Goal: Information Seeking & Learning: Compare options

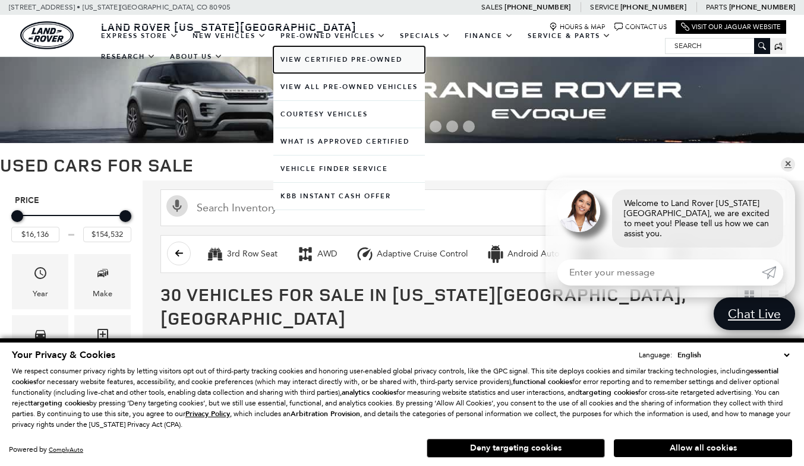
click at [332, 58] on link "View Certified Pre-Owned" at bounding box center [348, 59] width 151 height 27
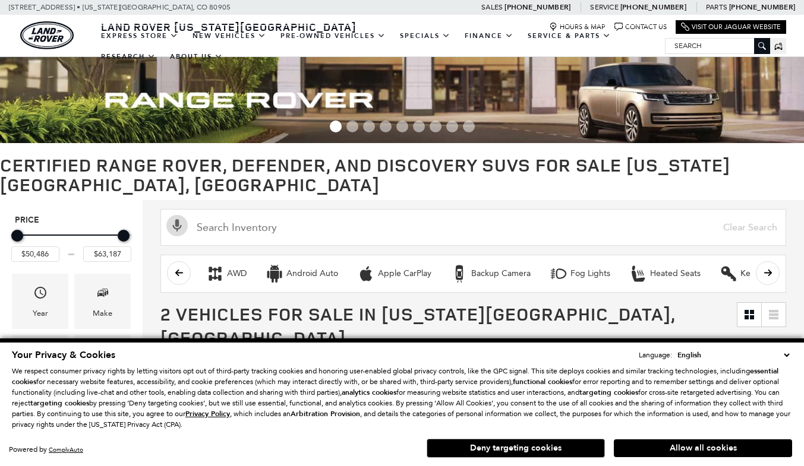
click at [684, 461] on div "Your Privacy & Cookies Language: English Spanish / Español English / United Kin…" at bounding box center [402, 404] width 785 height 116
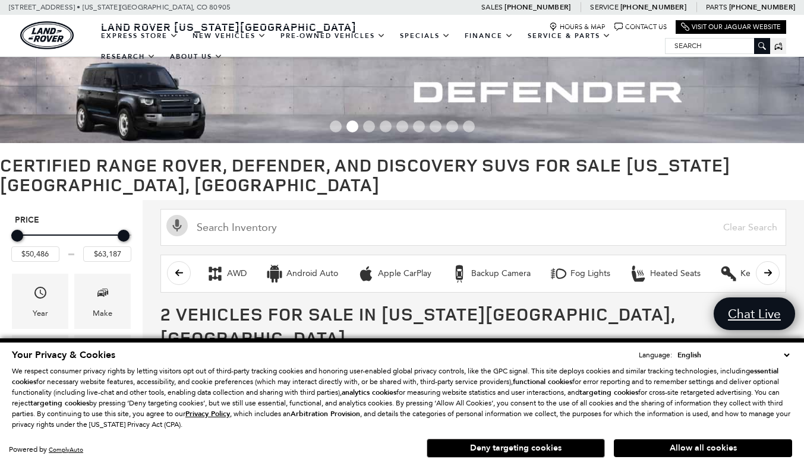
click at [647, 448] on button "Allow all cookies" at bounding box center [703, 449] width 178 height 18
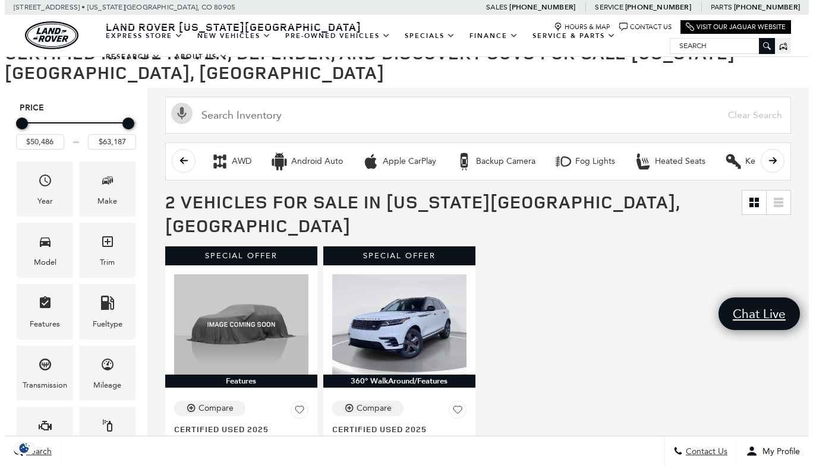
scroll to position [121, 0]
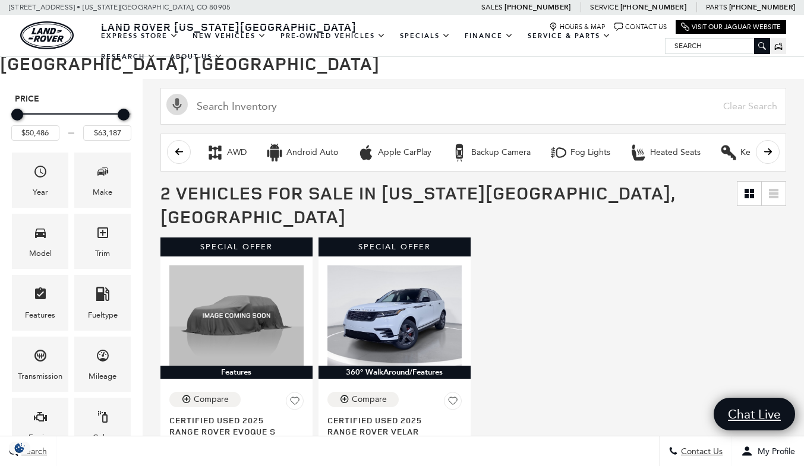
click at [32, 265] on div "Model" at bounding box center [40, 241] width 56 height 55
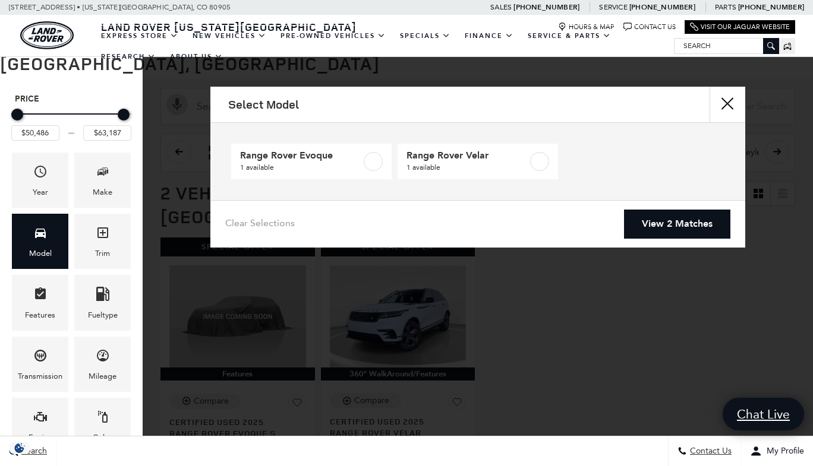
click at [233, 38] on link "New Vehicles" at bounding box center [229, 36] width 88 height 21
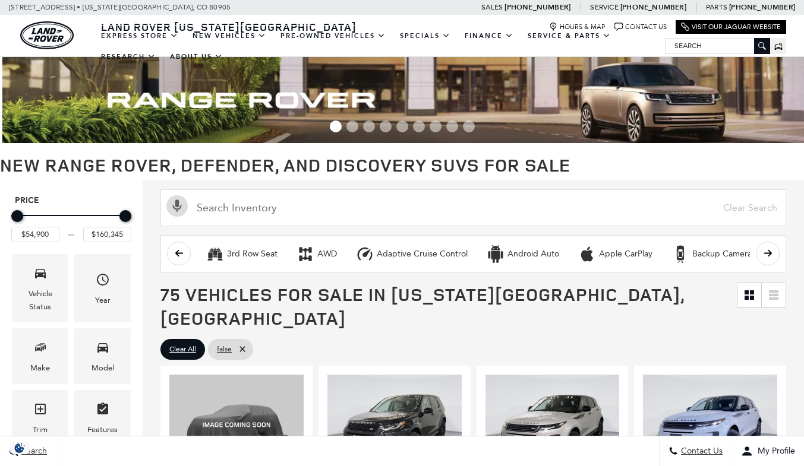
click at [216, 86] on img at bounding box center [404, 100] width 804 height 86
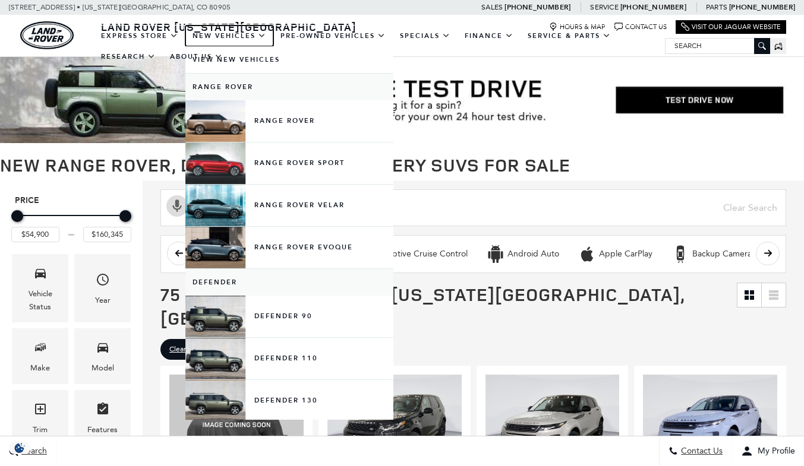
click at [220, 40] on link "New Vehicles" at bounding box center [229, 36] width 88 height 21
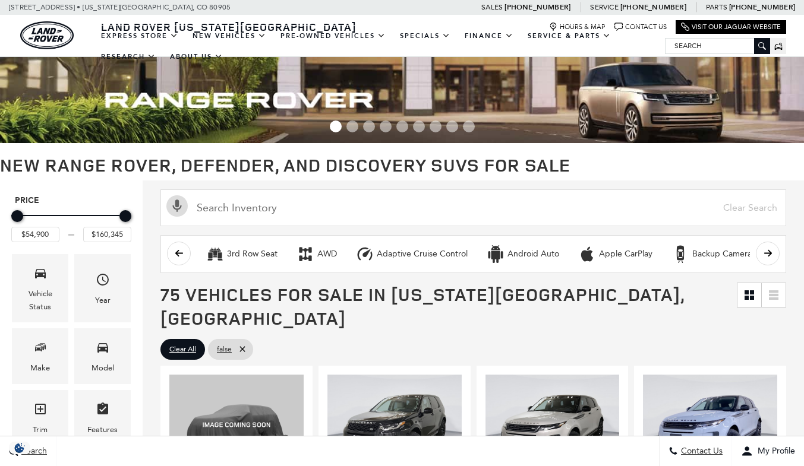
click at [31, 358] on div "Make" at bounding box center [40, 355] width 56 height 55
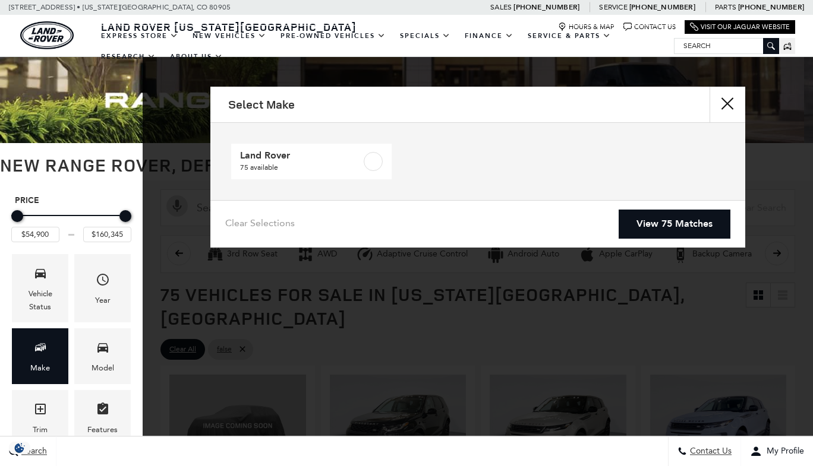
click at [92, 371] on div "Model" at bounding box center [102, 368] width 23 height 13
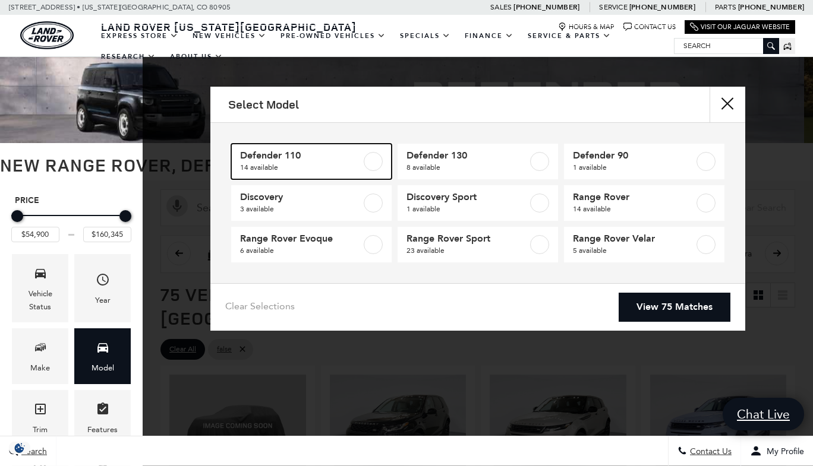
click at [371, 166] on label at bounding box center [372, 161] width 19 height 19
type input "$71,859"
type input "$124,545"
checkbox input "true"
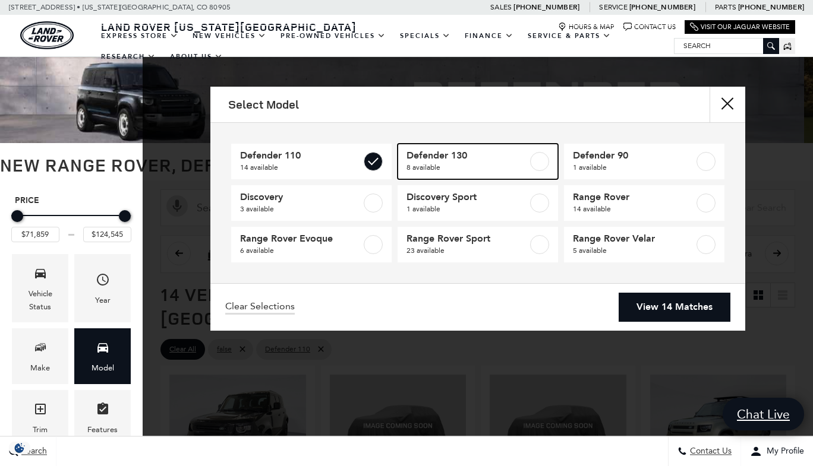
click at [516, 169] on span "8 available" at bounding box center [466, 168] width 121 height 12
type input "$134,060"
checkbox input "true"
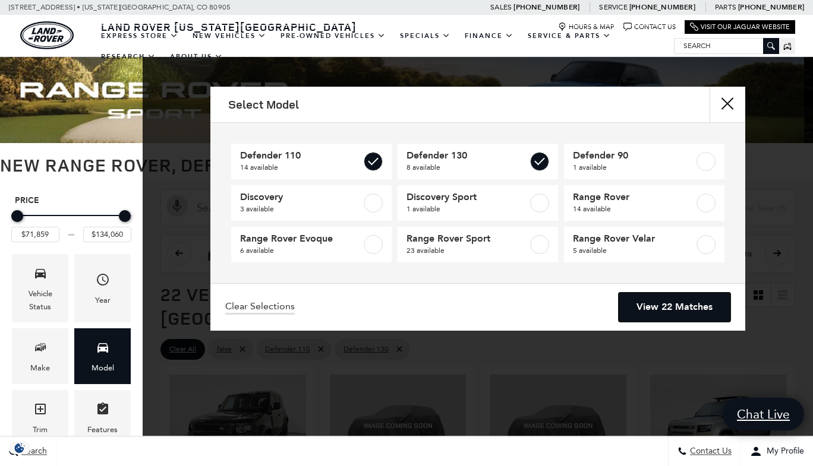
click at [649, 309] on link "View 22 Matches" at bounding box center [674, 307] width 112 height 29
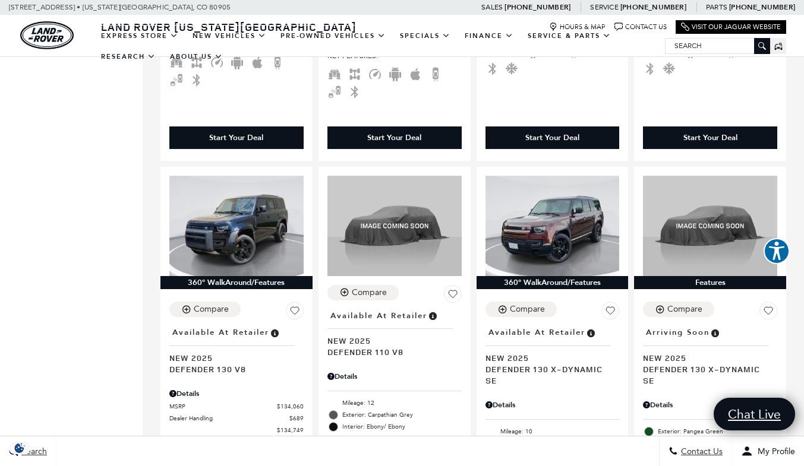
scroll to position [1642, 0]
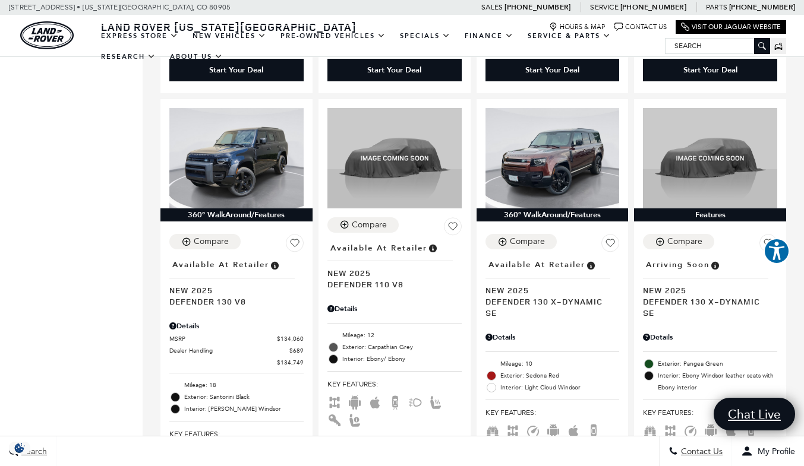
click at [50, 404] on div "Price $71,859 $134,060 Vehicle Status Year Make Model Trim Features Fueltype Tr…" at bounding box center [71, 204] width 143 height 3465
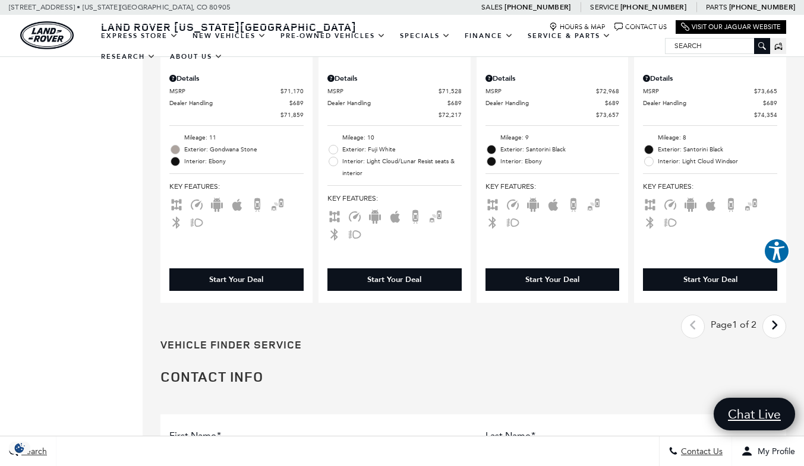
scroll to position [2397, 0]
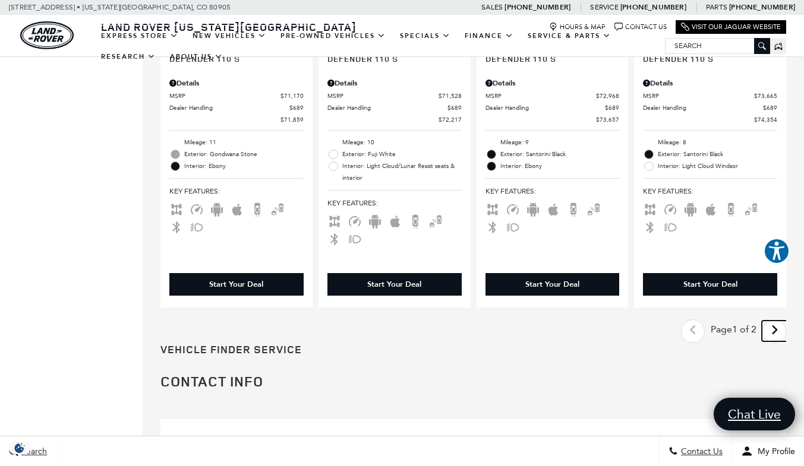
click at [778, 321] on icon "next page" at bounding box center [774, 330] width 8 height 19
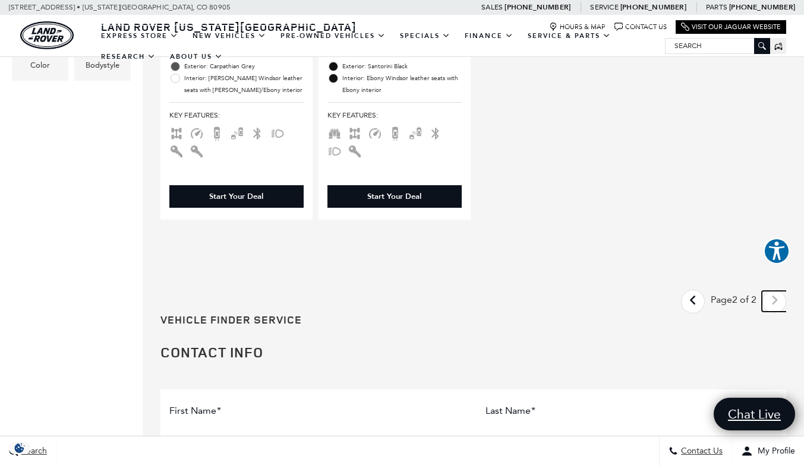
scroll to position [546, 0]
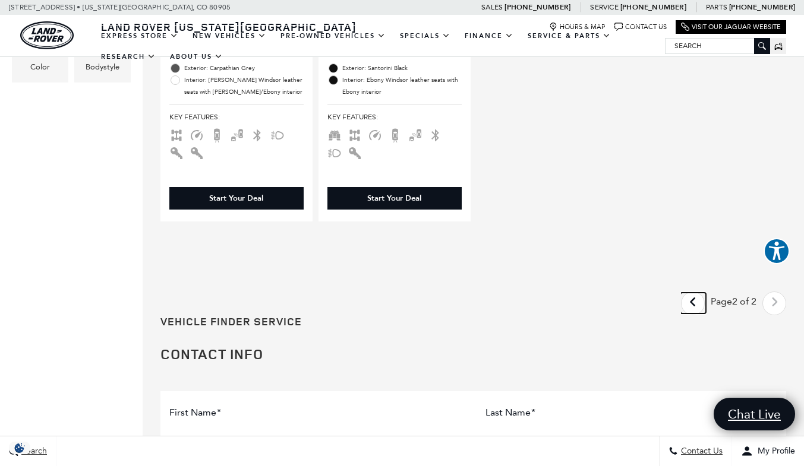
click at [697, 293] on icon "previous page" at bounding box center [693, 302] width 8 height 19
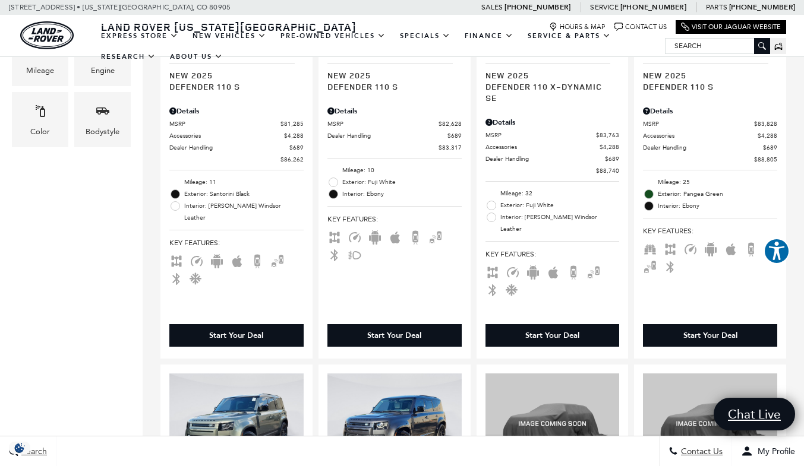
scroll to position [484, 0]
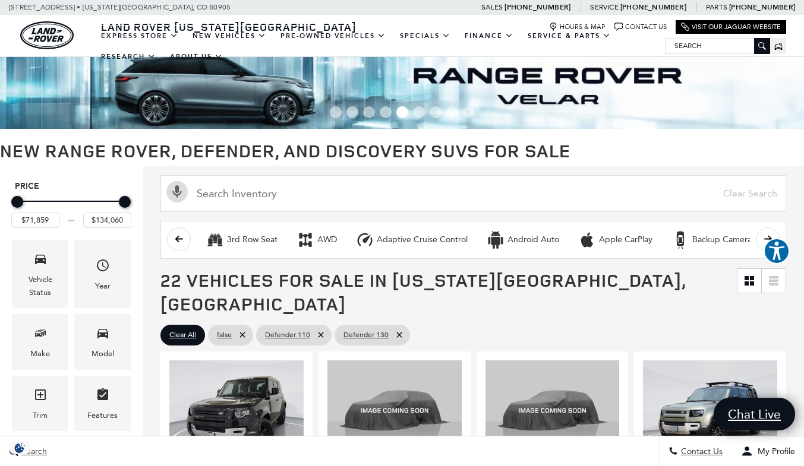
scroll to position [0, 0]
